Goal: Check status: Check status

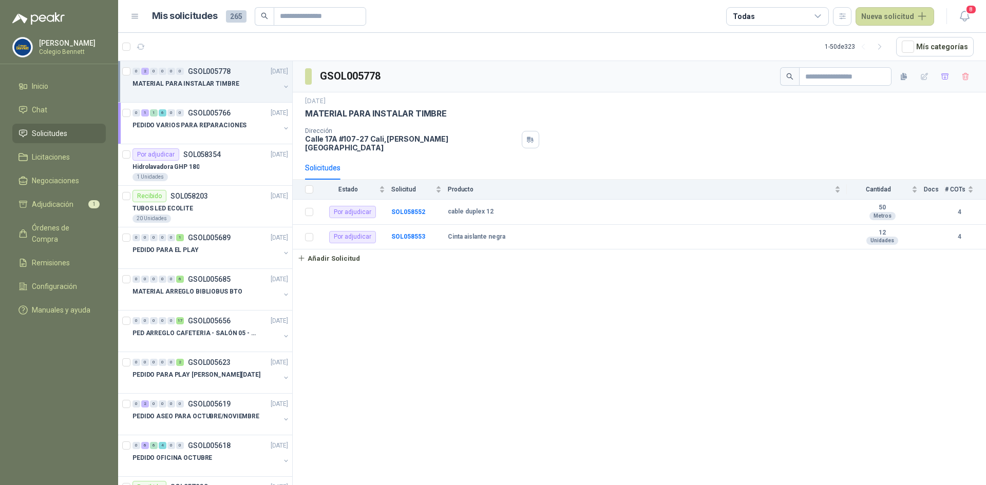
click at [238, 79] on div "MATERIAL PARA INSTALAR TIMBRE" at bounding box center [205, 84] width 147 height 12
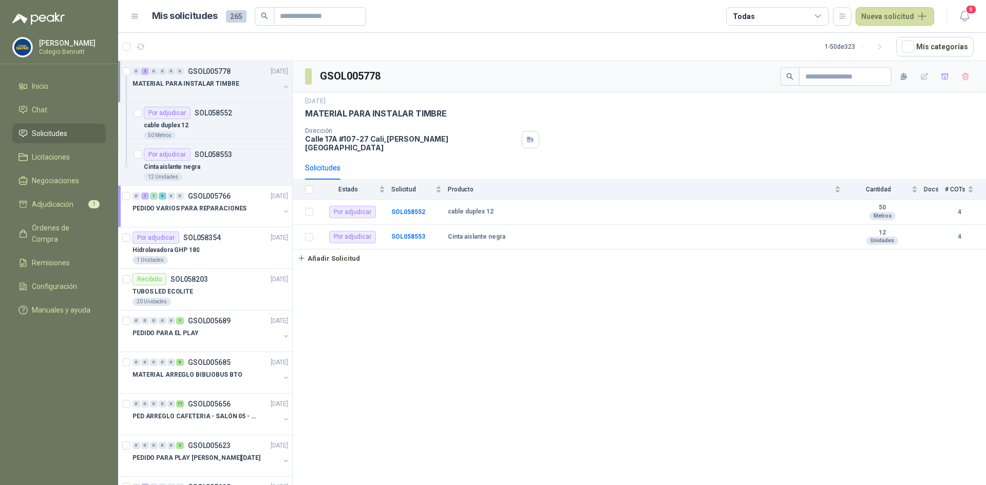
click at [237, 82] on div "MATERIAL PARA INSTALAR TIMBRE" at bounding box center [205, 84] width 147 height 12
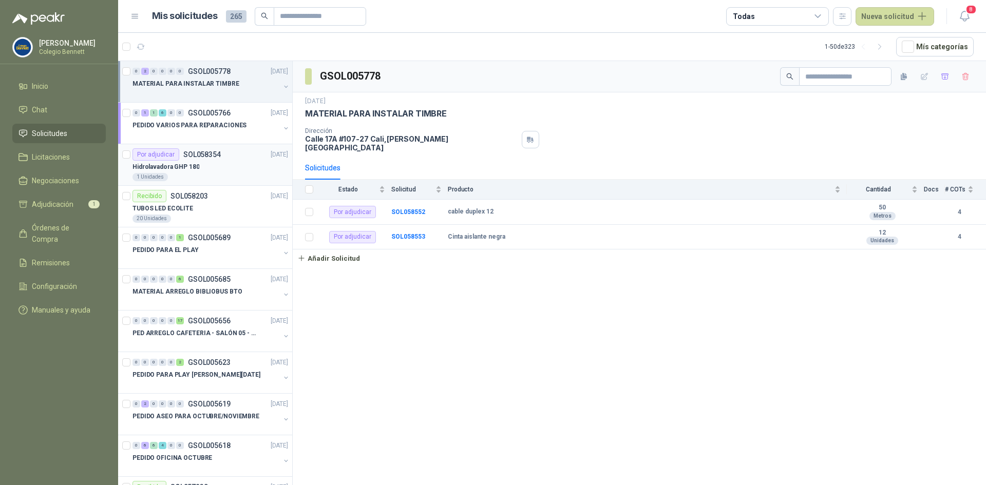
click at [194, 178] on div "1 Unidades" at bounding box center [210, 177] width 156 height 8
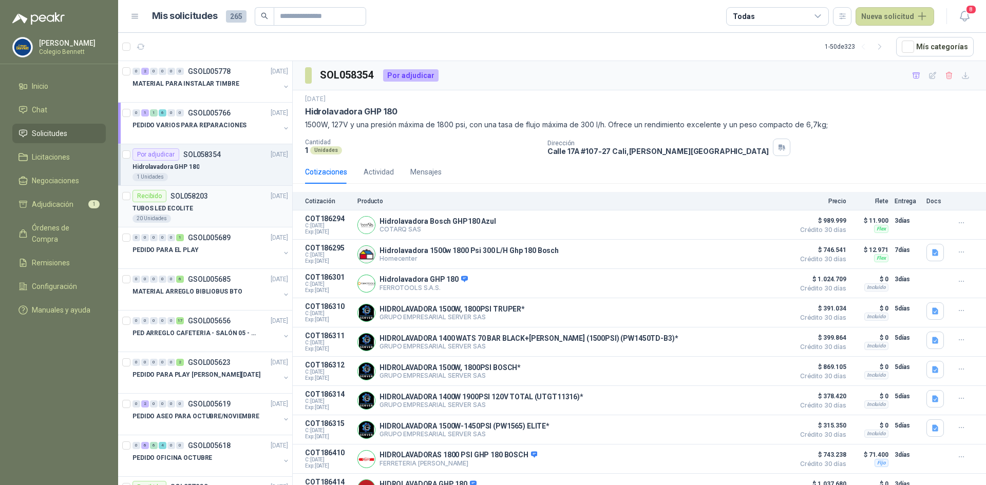
click at [191, 204] on div "TUBOS LED ECOLITE" at bounding box center [210, 208] width 156 height 12
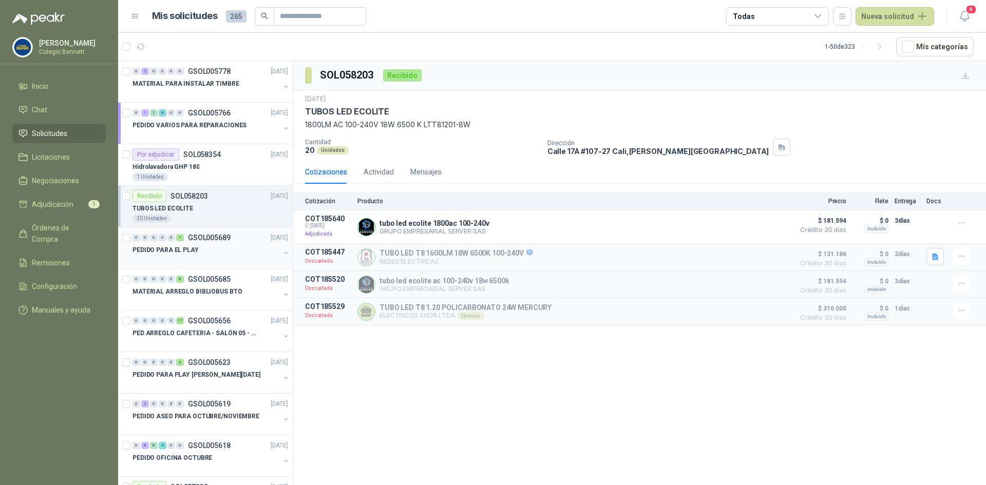
click at [200, 248] on div "PEDIDO PARA EL PLAY" at bounding box center [205, 250] width 147 height 12
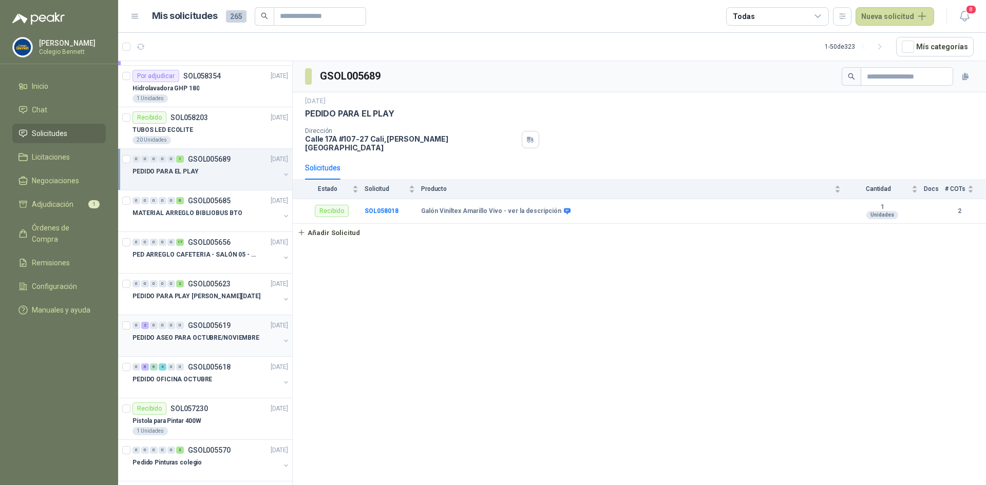
scroll to position [103, 0]
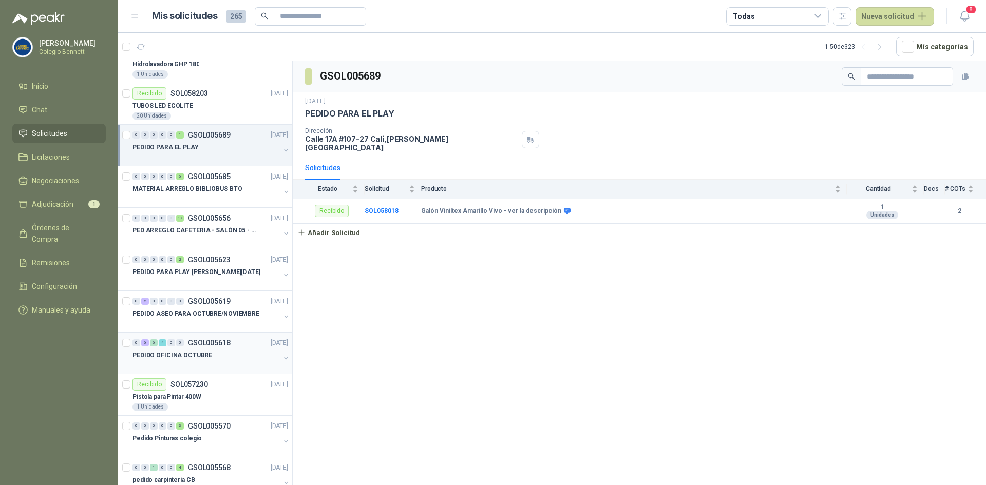
click at [194, 352] on p "PEDIDO OFICINA OCTUBRE" at bounding box center [172, 356] width 80 height 10
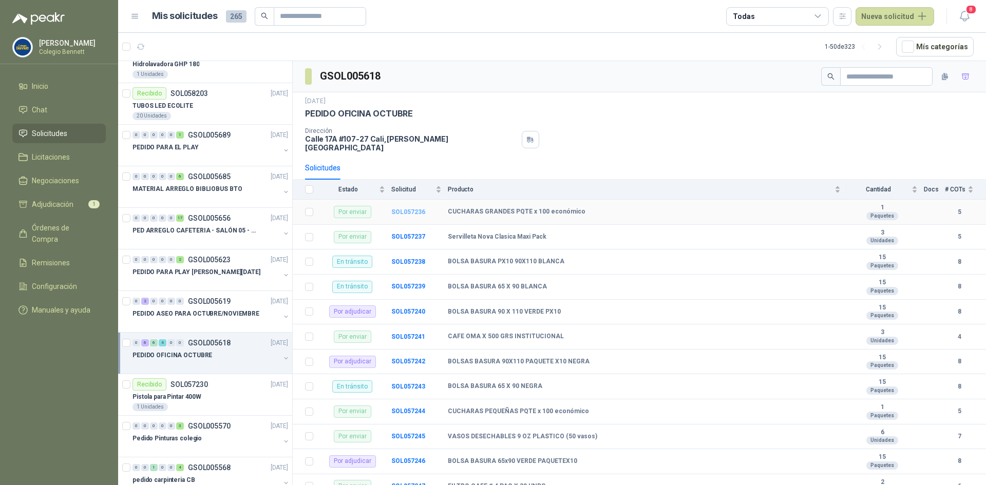
click at [406, 208] on b "SOL057236" at bounding box center [408, 211] width 34 height 7
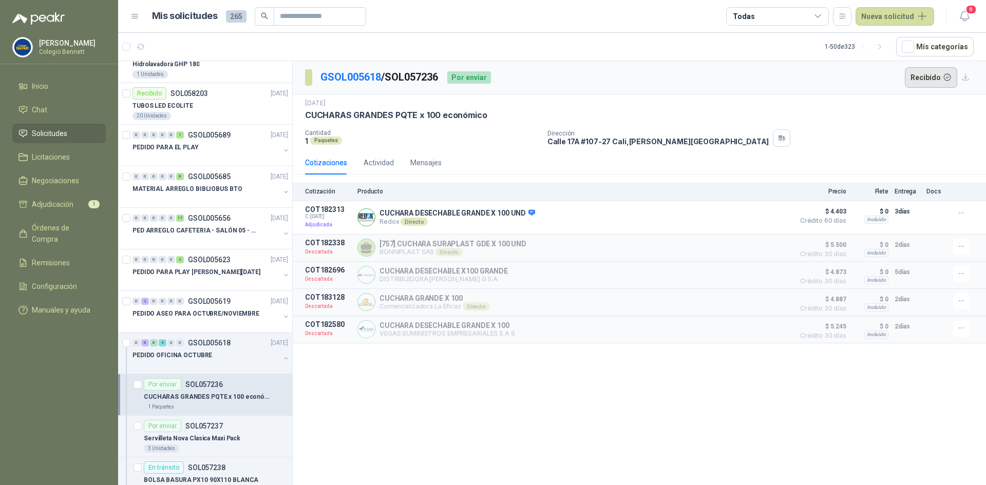
click at [937, 71] on button "Recibido" at bounding box center [931, 77] width 53 height 21
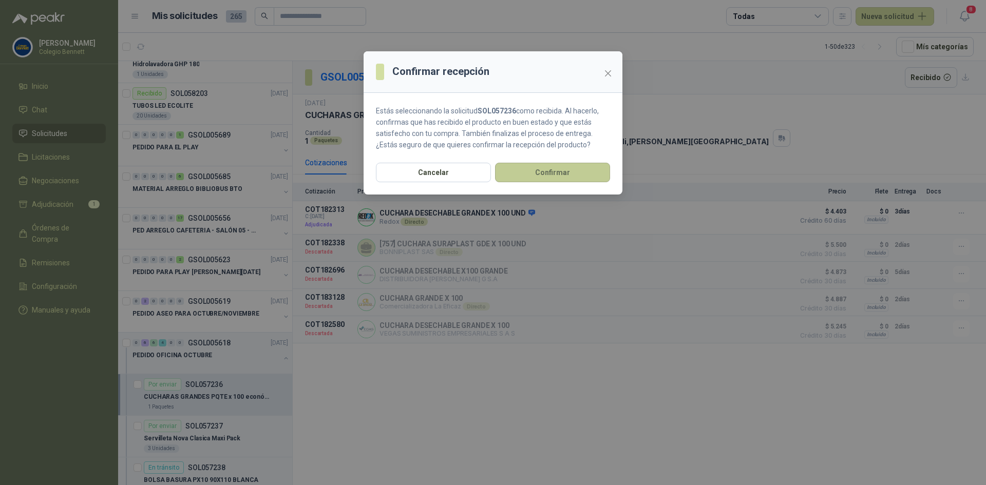
click at [579, 170] on button "Confirmar" at bounding box center [552, 173] width 115 height 20
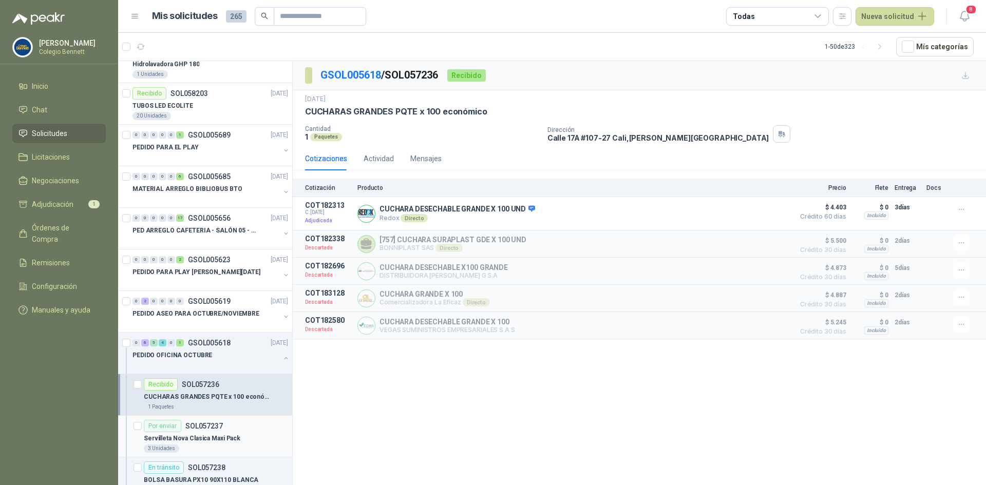
click at [219, 427] on p "SOL057237" at bounding box center [203, 426] width 37 height 7
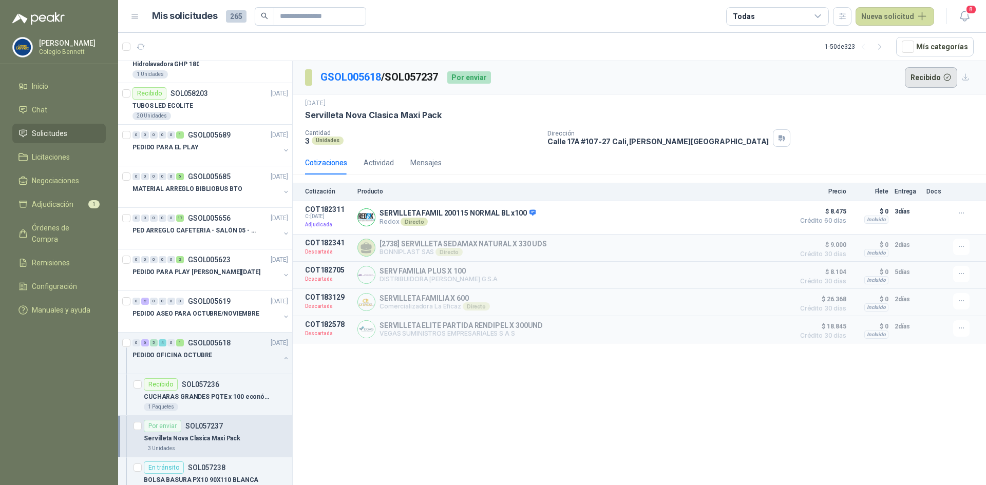
click at [920, 74] on button "Recibido" at bounding box center [931, 77] width 53 height 21
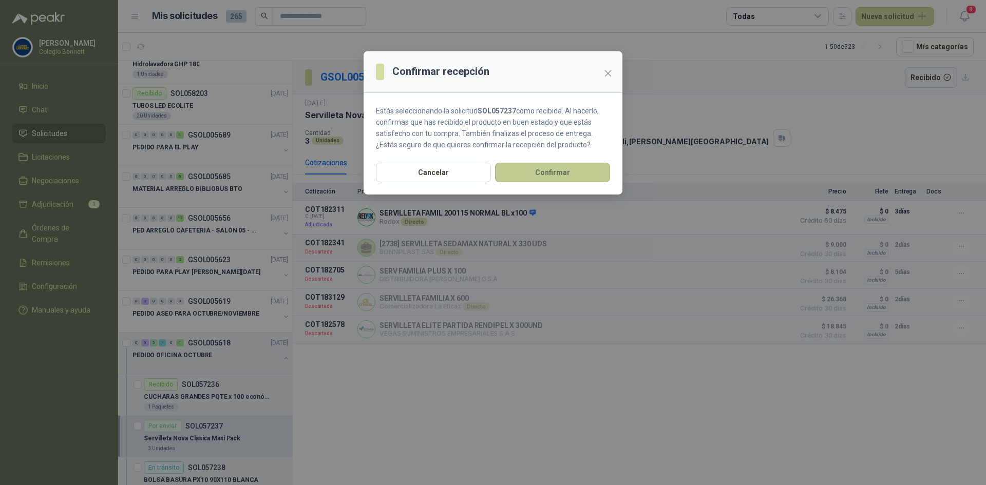
click at [584, 168] on button "Confirmar" at bounding box center [552, 173] width 115 height 20
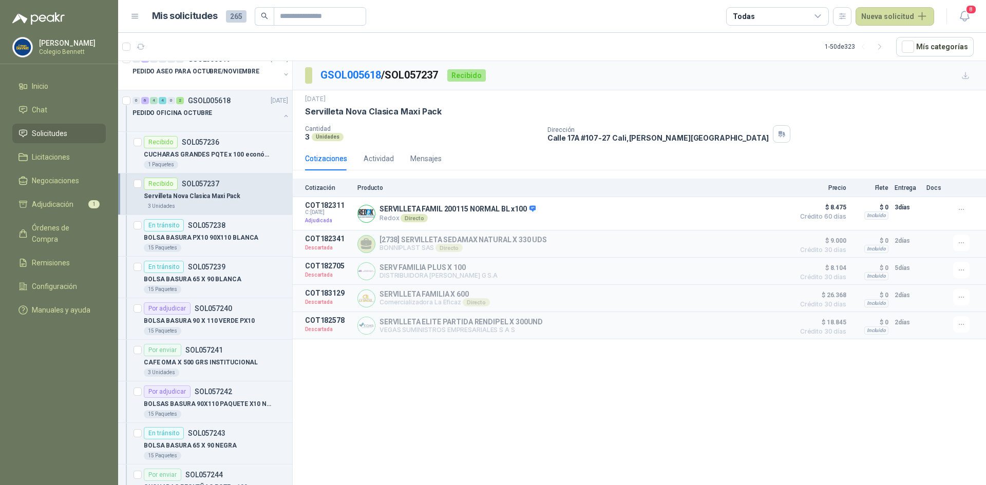
scroll to position [359, 0]
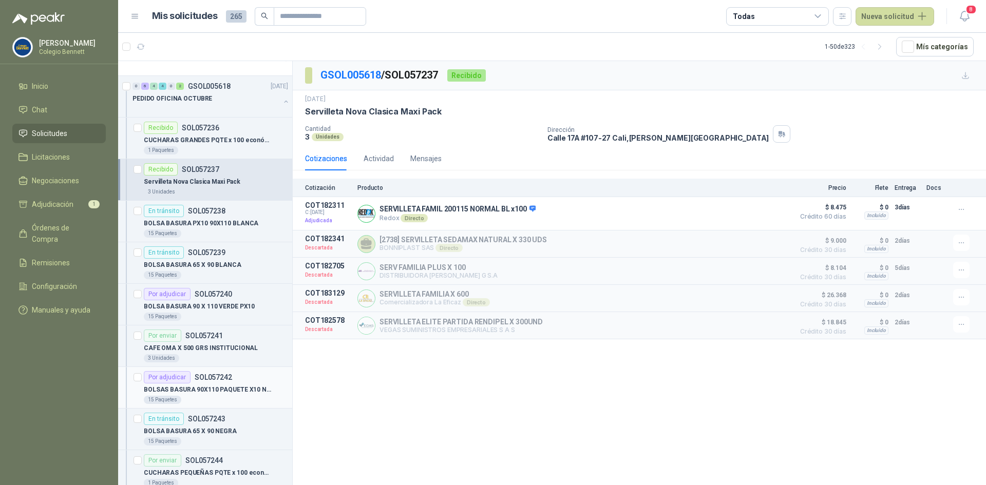
click at [215, 369] on article "Por adjudicar SOL057242 BOLSAS BASURA 90X110 PAQUETE X10 NEGRA 15 Paquetes" at bounding box center [205, 388] width 174 height 42
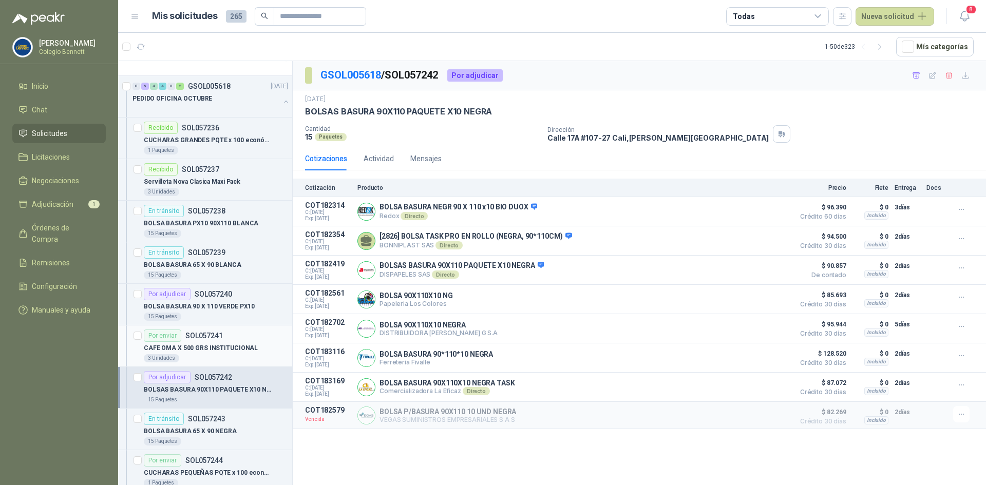
click at [211, 347] on p "CAFE OMA X 500 GRS INSTITUCIONAL" at bounding box center [201, 349] width 114 height 10
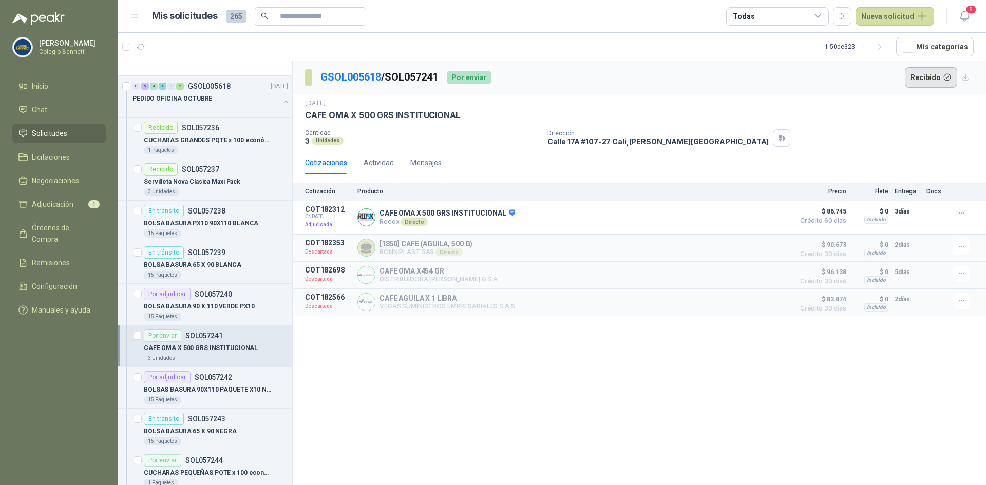
click at [922, 74] on button "Recibido" at bounding box center [931, 77] width 53 height 21
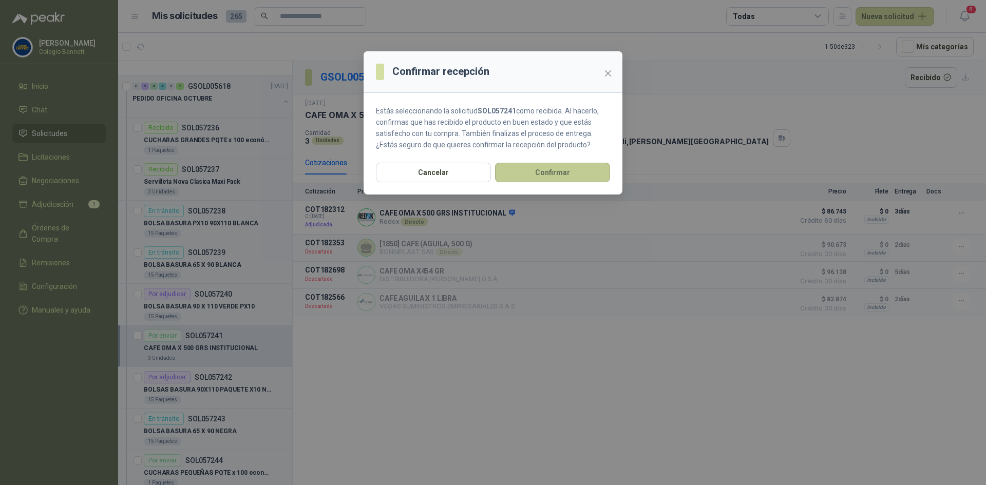
click at [566, 173] on button "Confirmar" at bounding box center [552, 173] width 115 height 20
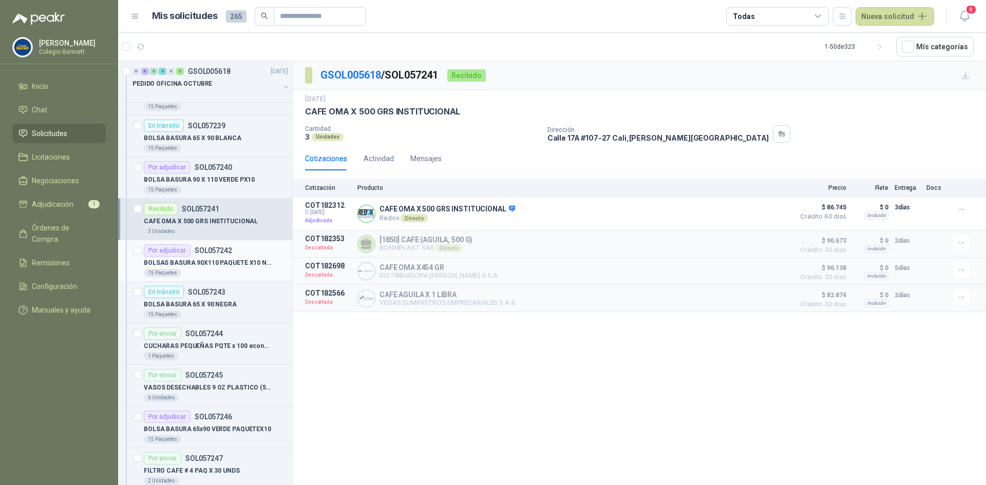
scroll to position [513, 0]
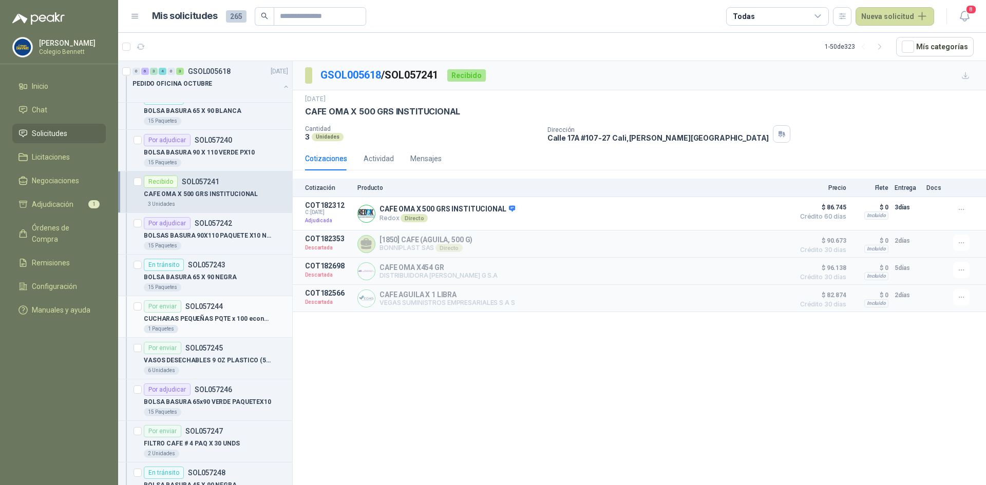
click at [212, 309] on p "SOL057244" at bounding box center [203, 306] width 37 height 7
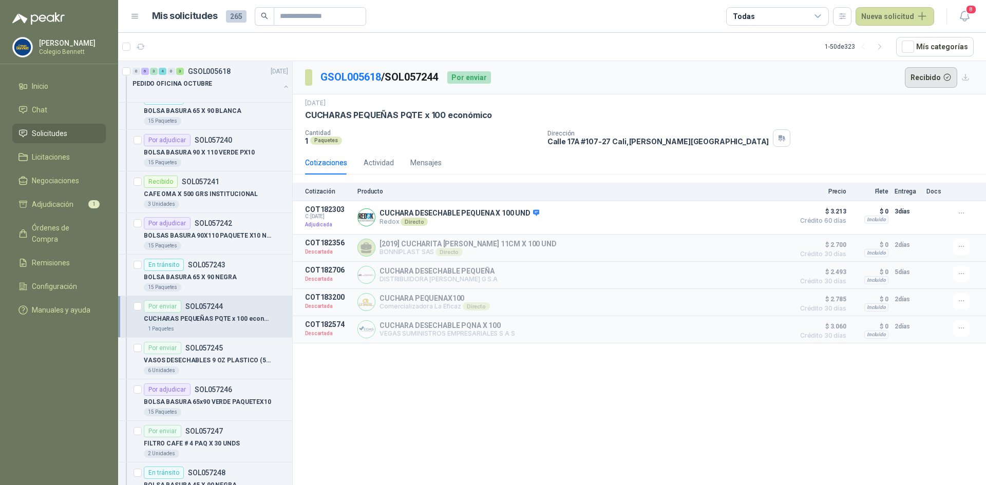
click at [933, 78] on button "Recibido" at bounding box center [931, 77] width 53 height 21
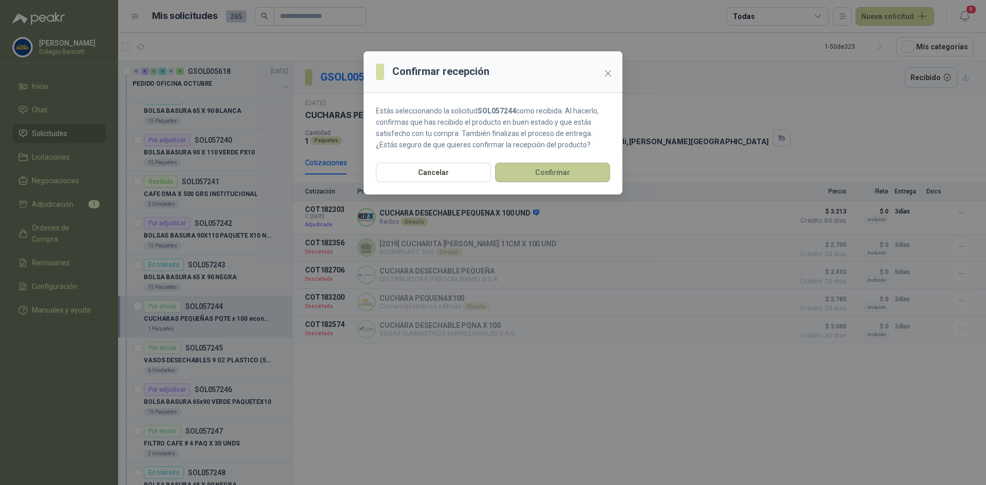
click at [587, 177] on button "Confirmar" at bounding box center [552, 173] width 115 height 20
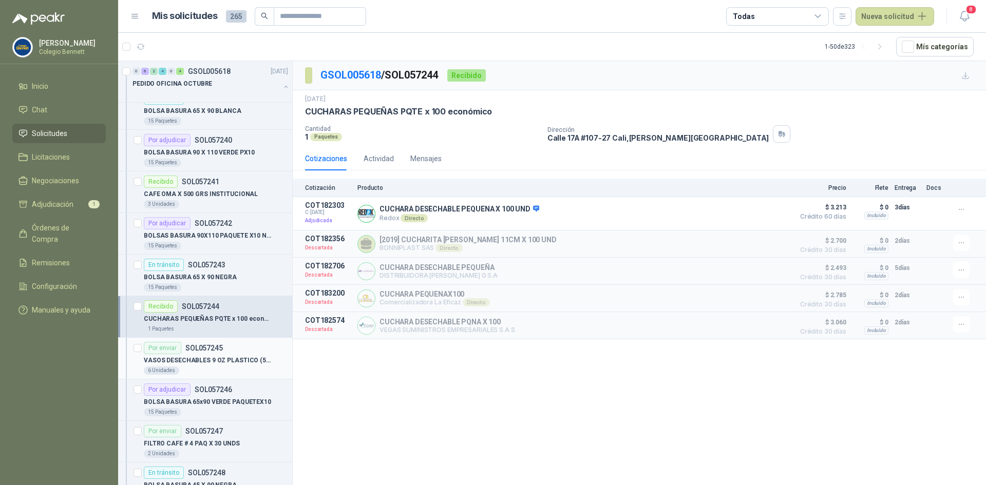
click at [227, 360] on p "VASOS DESECHABLES 9 OZ PLASTICO (50 vasos)" at bounding box center [208, 361] width 128 height 10
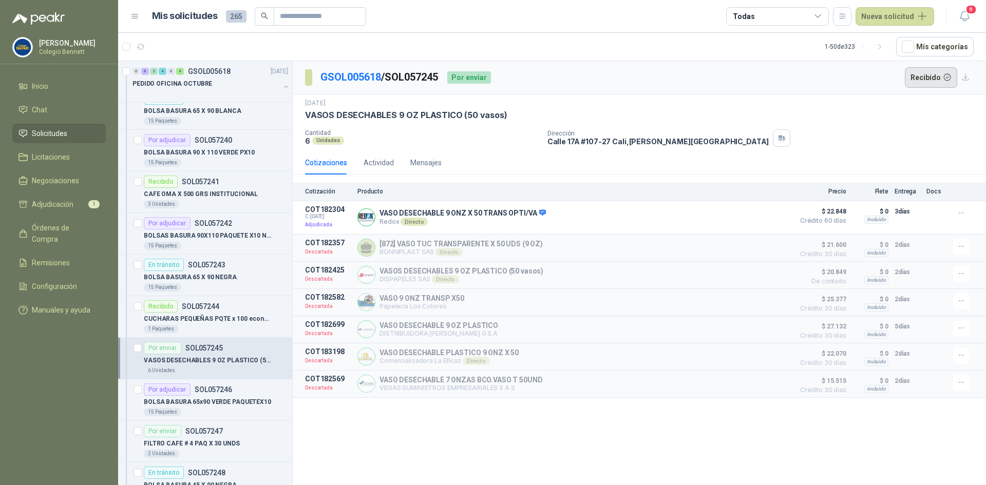
click at [920, 82] on button "Recibido" at bounding box center [931, 77] width 53 height 21
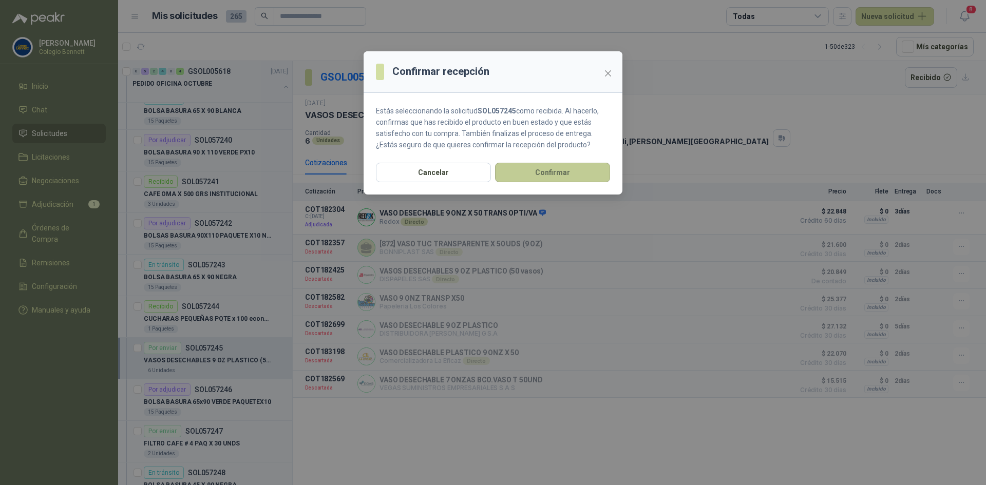
click at [535, 169] on button "Confirmar" at bounding box center [552, 173] width 115 height 20
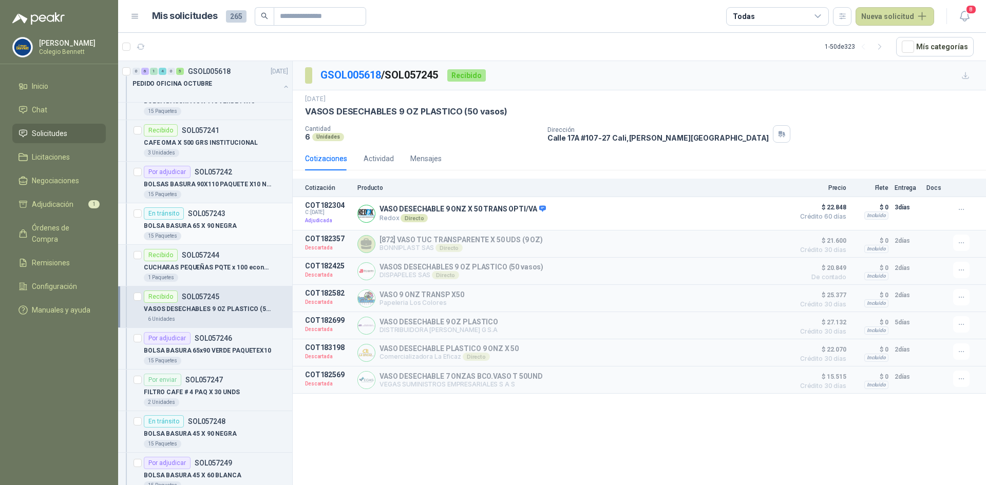
scroll to position [616, 0]
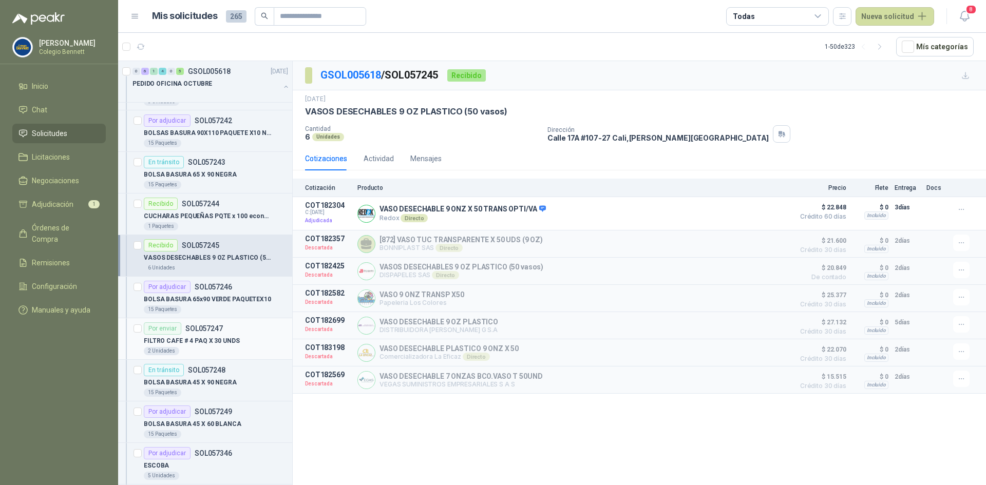
click at [207, 339] on p "FILTRO CAFE # 4 PAQ X 30 UNDS" at bounding box center [192, 341] width 96 height 10
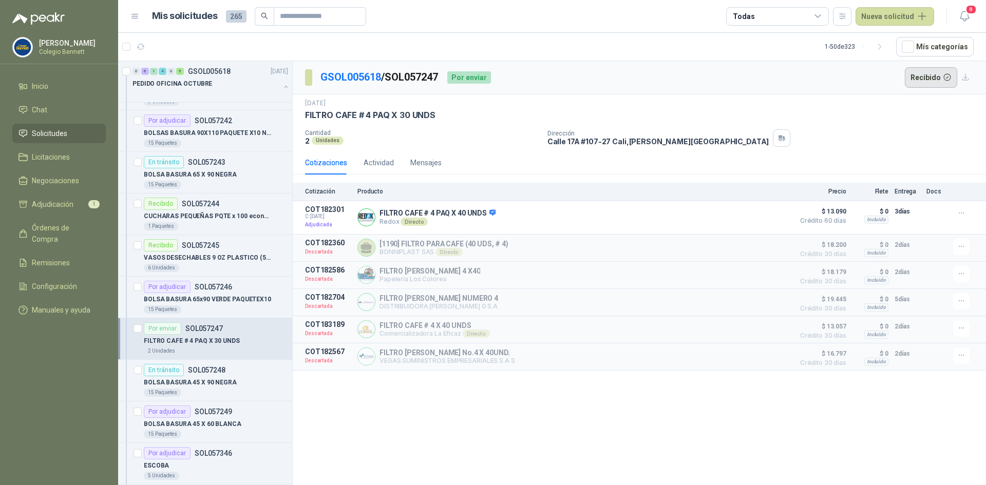
click at [924, 75] on button "Recibido" at bounding box center [931, 77] width 53 height 21
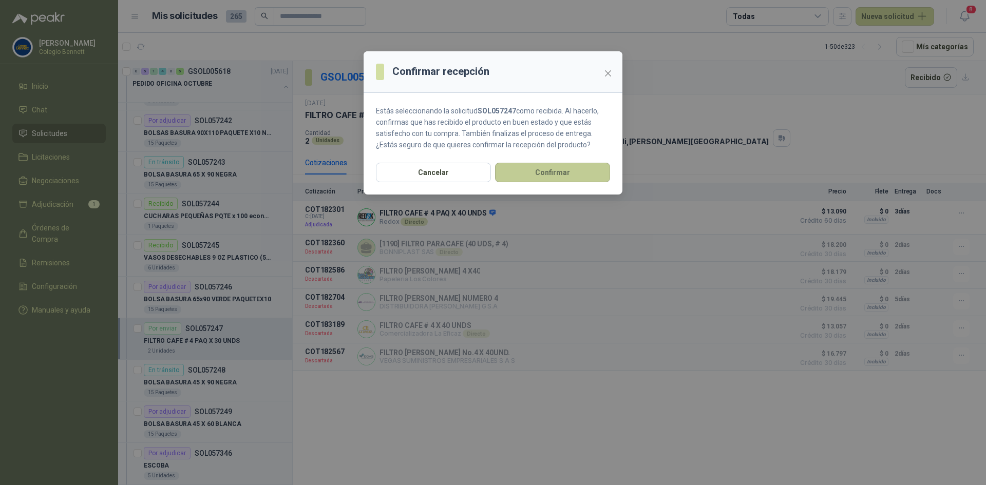
click at [574, 169] on button "Confirmar" at bounding box center [552, 173] width 115 height 20
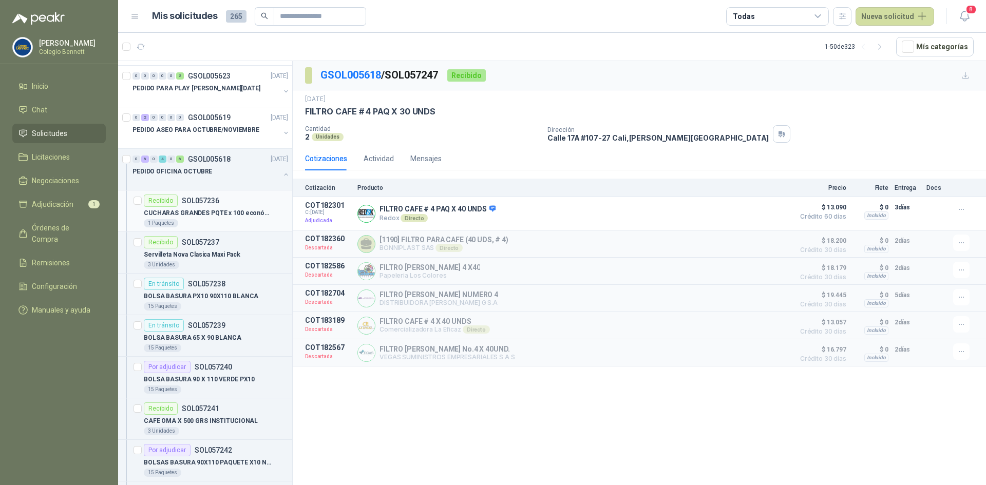
scroll to position [257, 0]
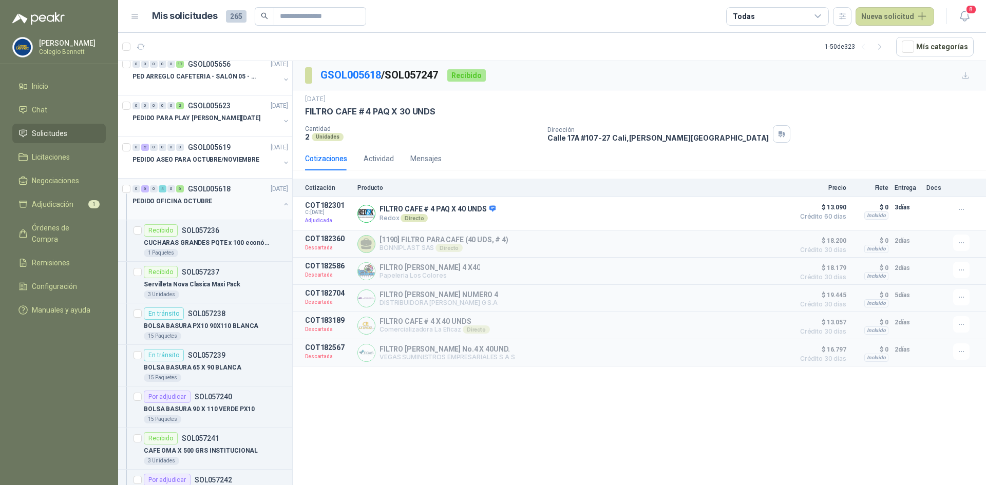
click at [282, 203] on button "button" at bounding box center [286, 204] width 8 height 8
